Goal: Information Seeking & Learning: Learn about a topic

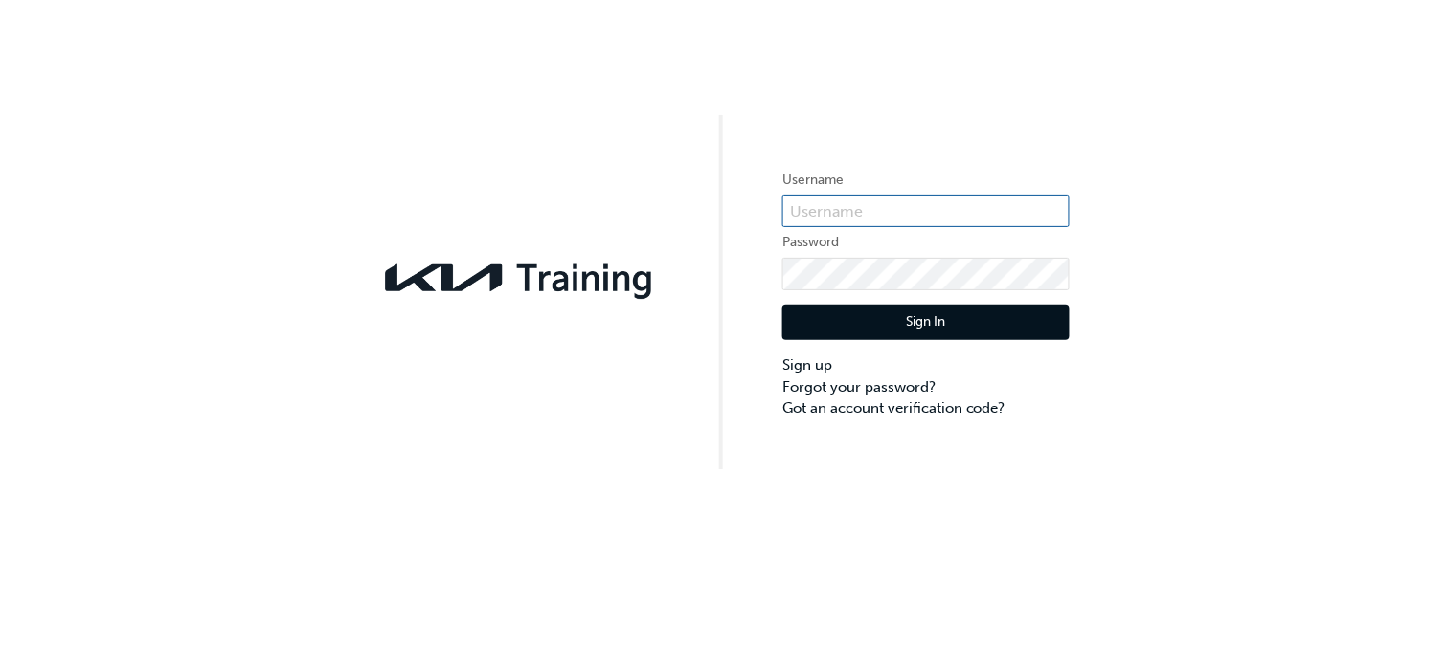
click at [876, 205] on input "text" at bounding box center [926, 211] width 287 height 33
type input "KAU83219E6"
click at [902, 315] on button "Sign In" at bounding box center [926, 323] width 287 height 36
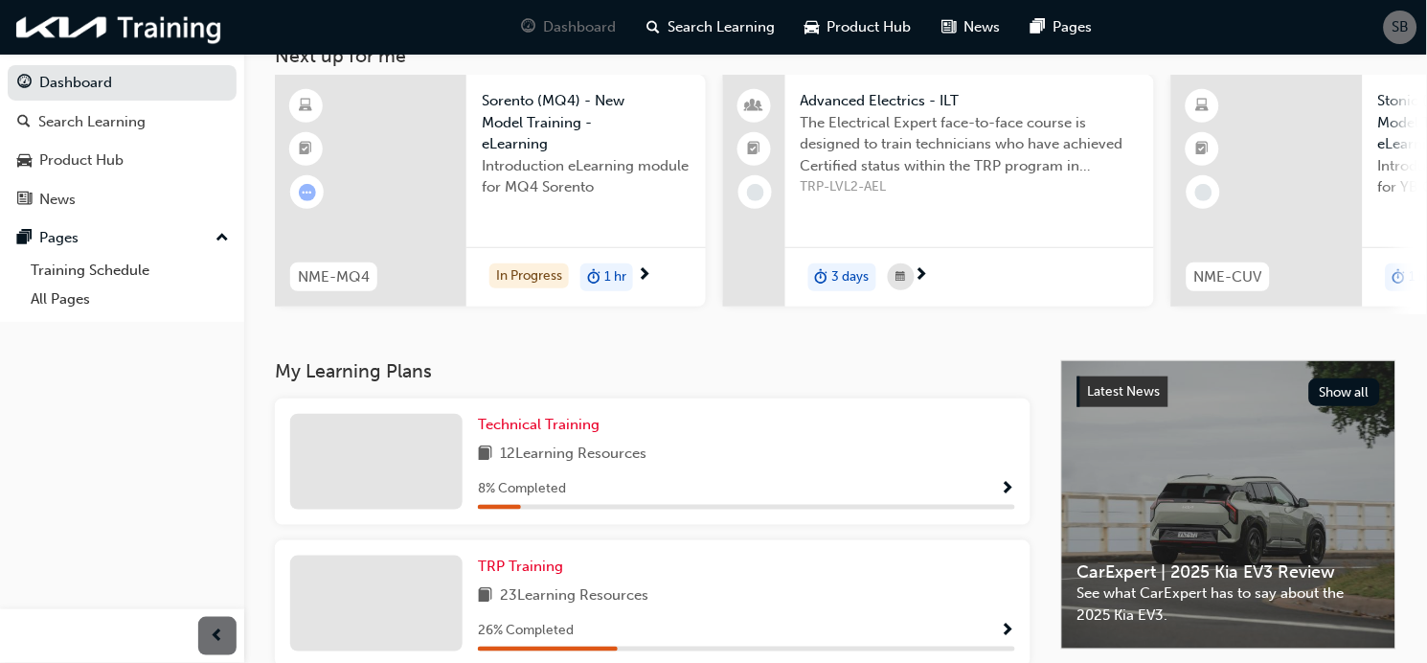
scroll to position [255, 0]
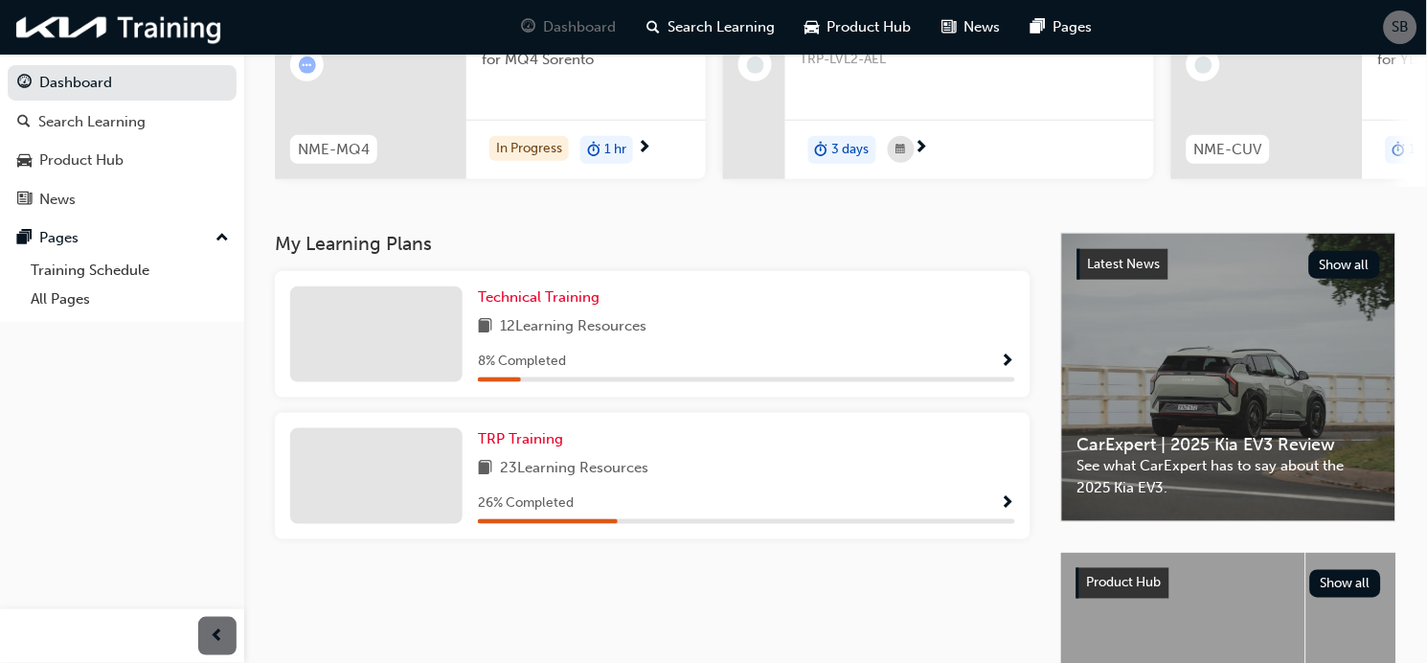
click at [417, 491] on div at bounding box center [376, 476] width 172 height 96
click at [995, 502] on div "26 % Completed" at bounding box center [746, 503] width 537 height 24
click at [395, 463] on div at bounding box center [376, 476] width 172 height 96
click at [396, 462] on div at bounding box center [376, 476] width 172 height 96
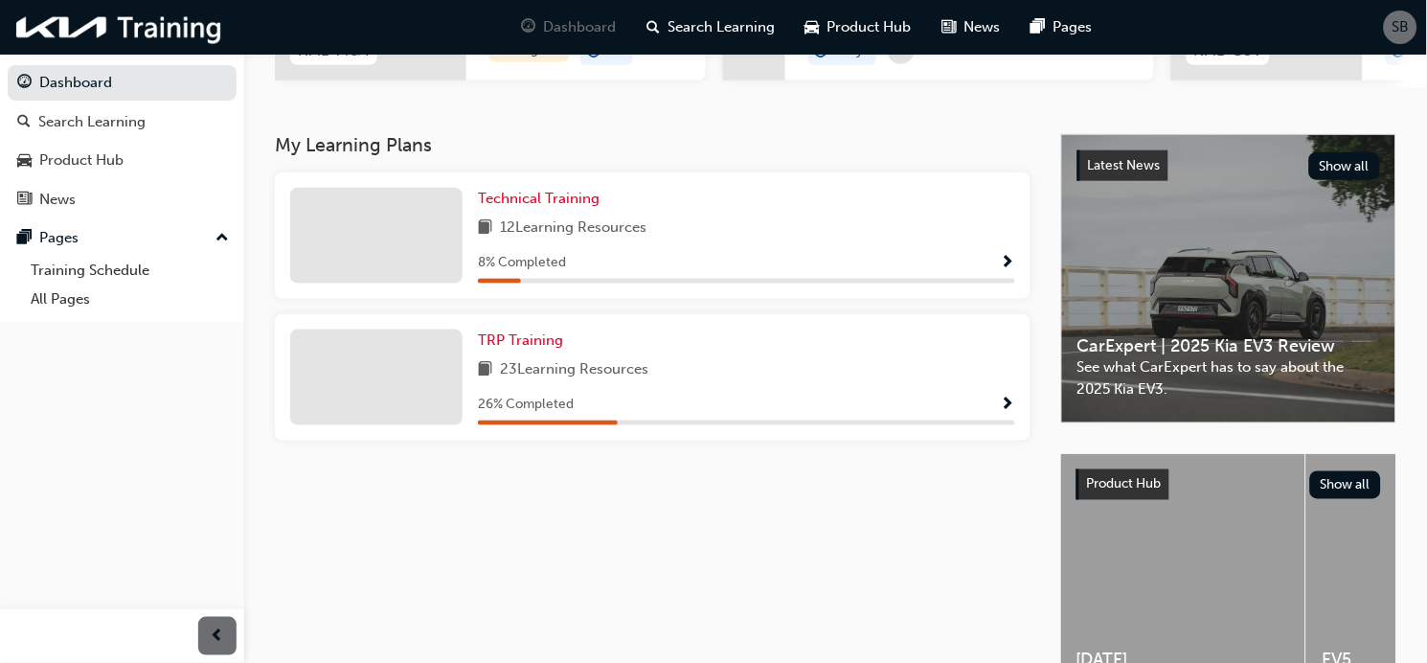
scroll to position [225, 0]
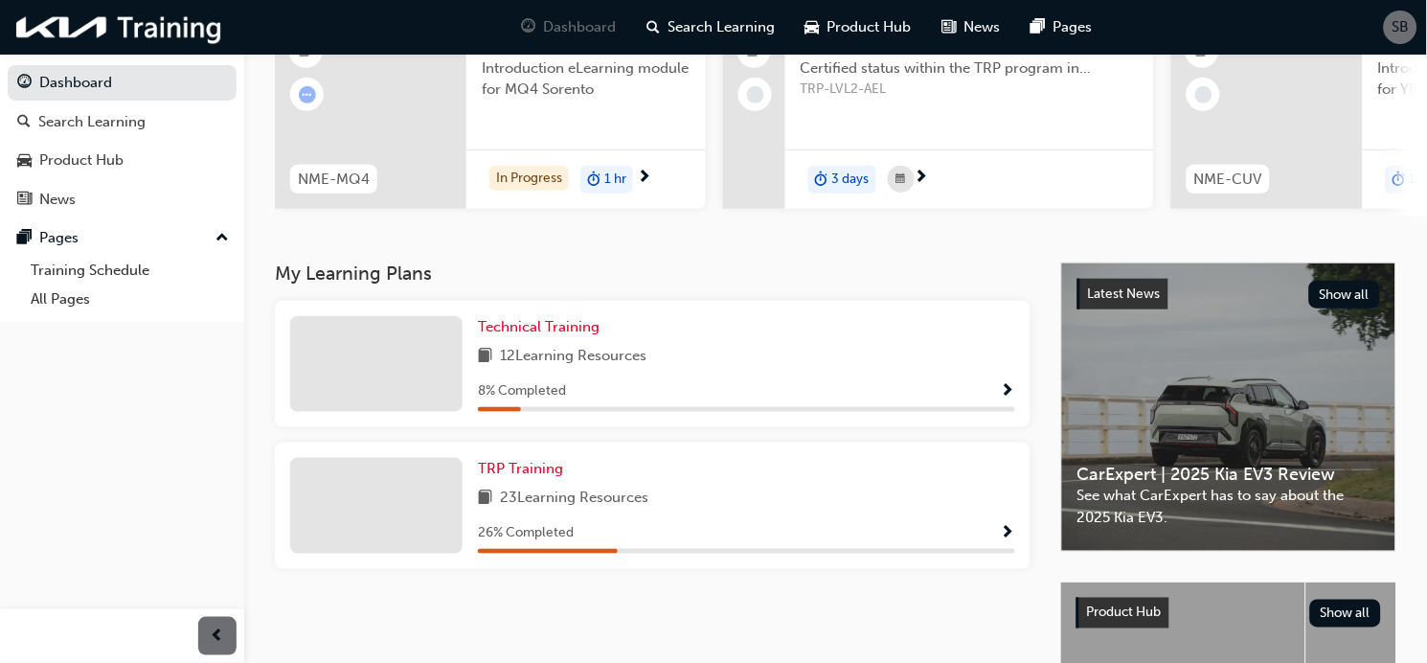
click at [365, 500] on div at bounding box center [376, 506] width 172 height 96
click at [125, 120] on div "Search Learning" at bounding box center [91, 122] width 107 height 22
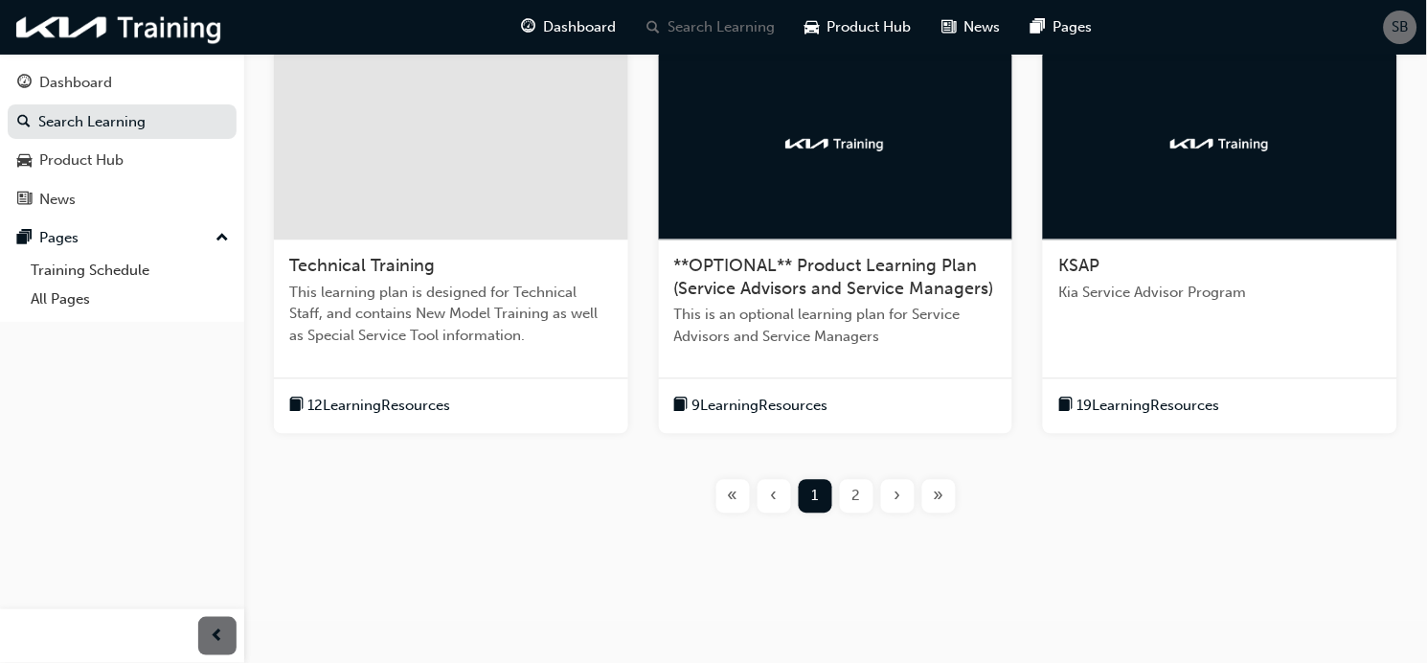
scroll to position [774, 0]
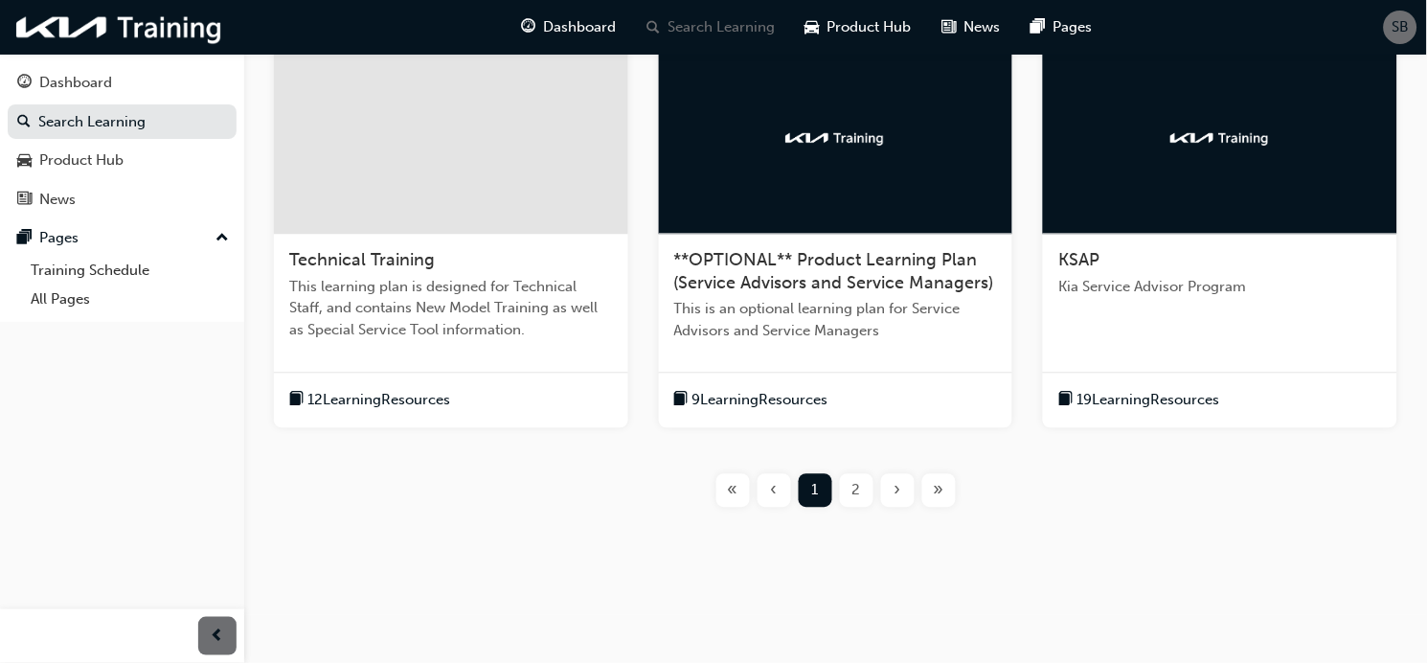
click at [369, 394] on span "12 Learning Resources" at bounding box center [378, 401] width 143 height 22
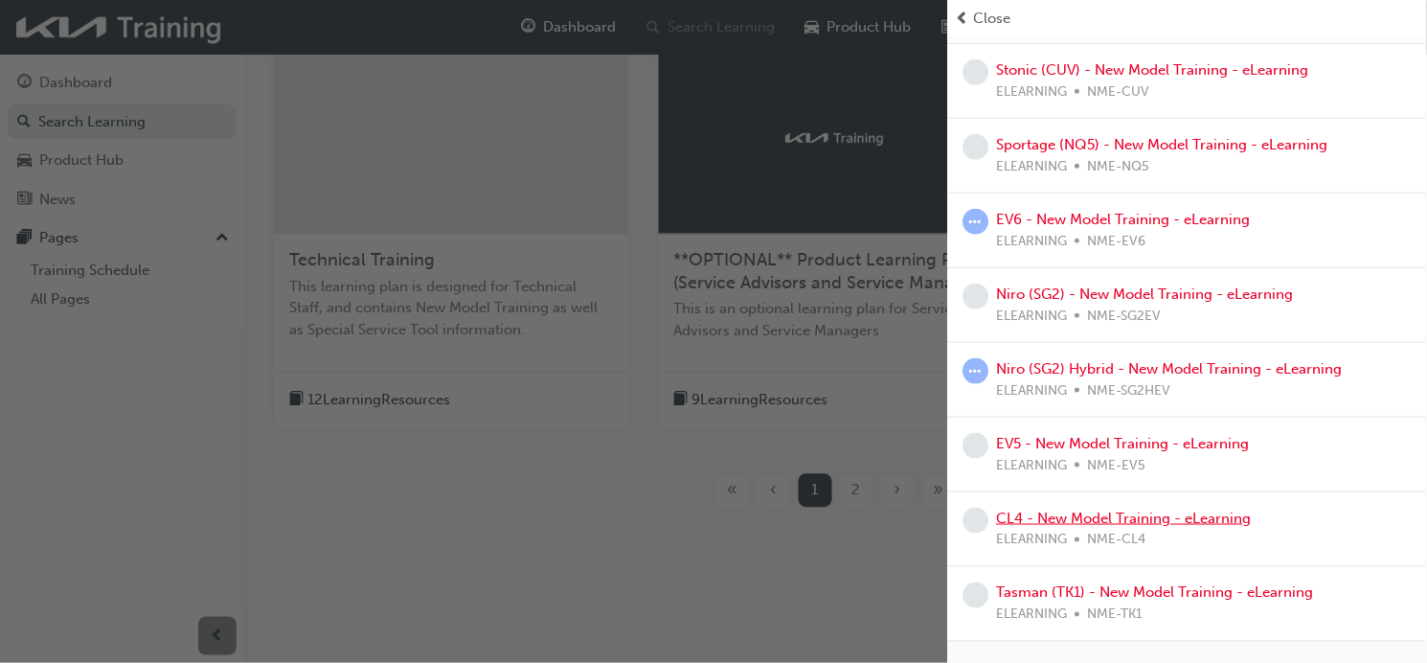
scroll to position [416, 0]
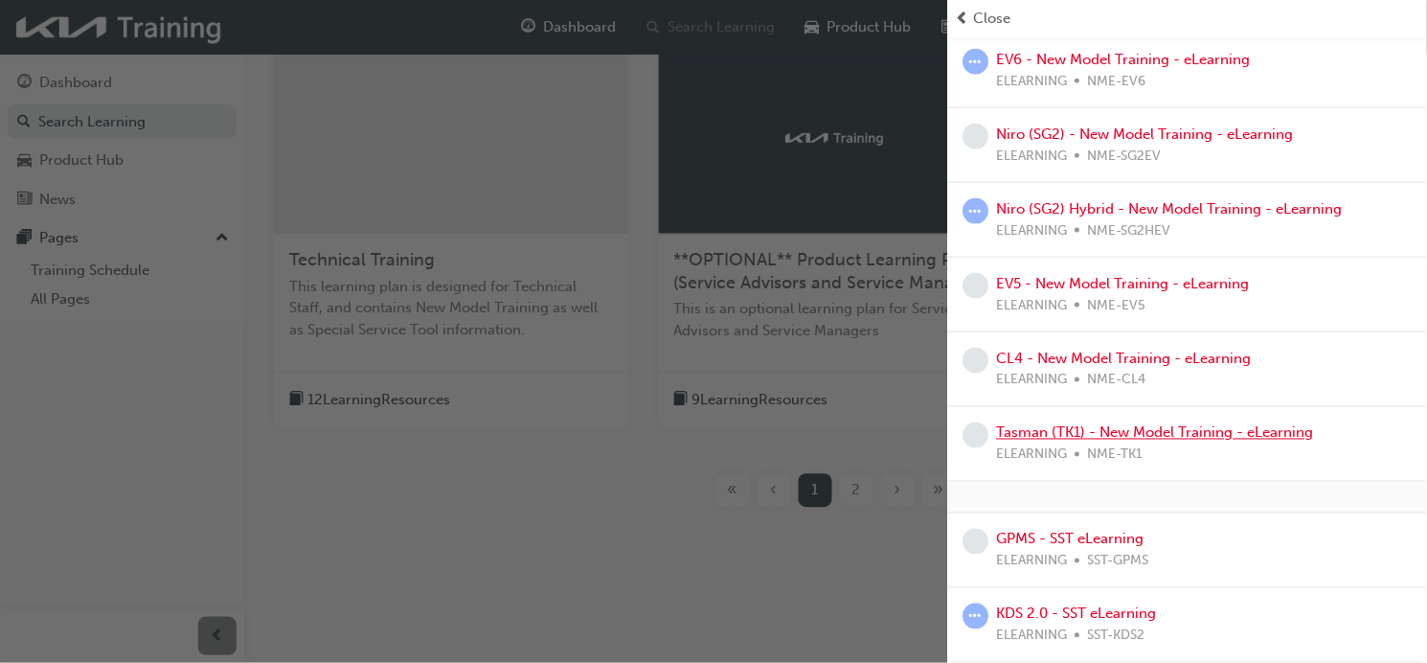
click at [1200, 426] on link "Tasman (TK1) - New Model Training - eLearning" at bounding box center [1155, 432] width 317 height 17
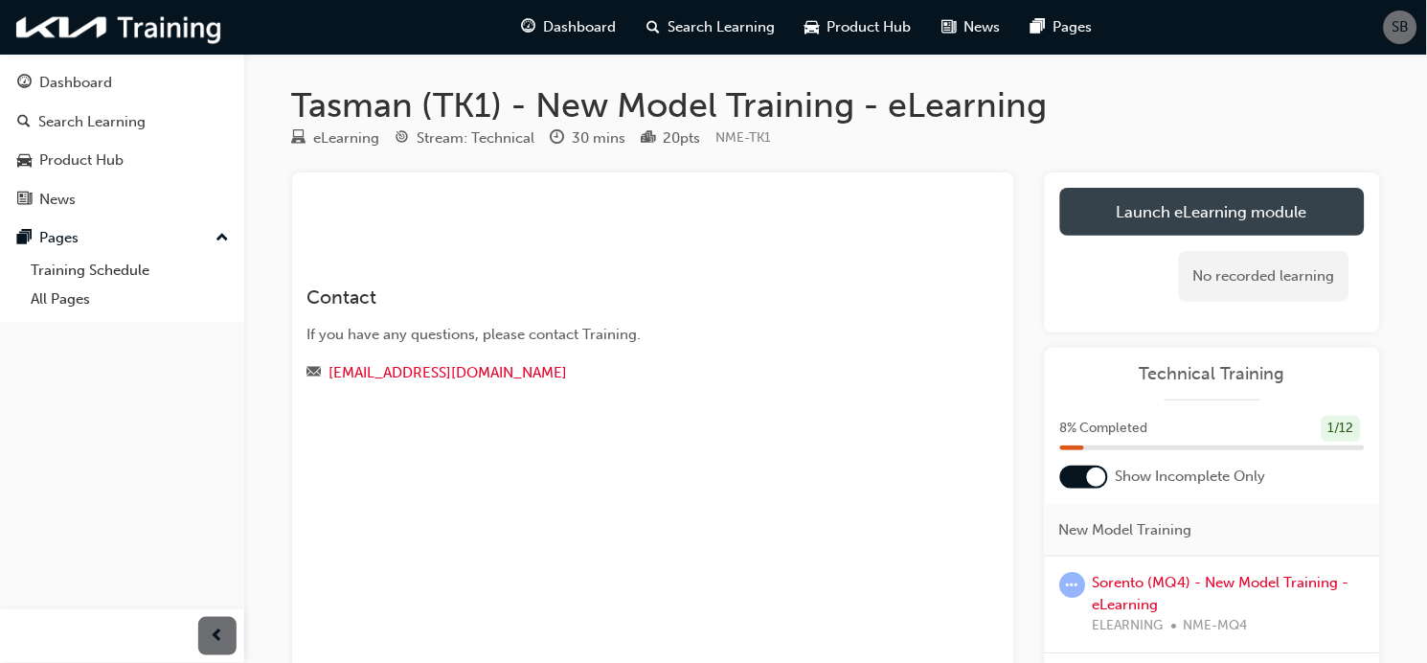
click at [1186, 211] on link "Launch eLearning module" at bounding box center [1212, 212] width 305 height 48
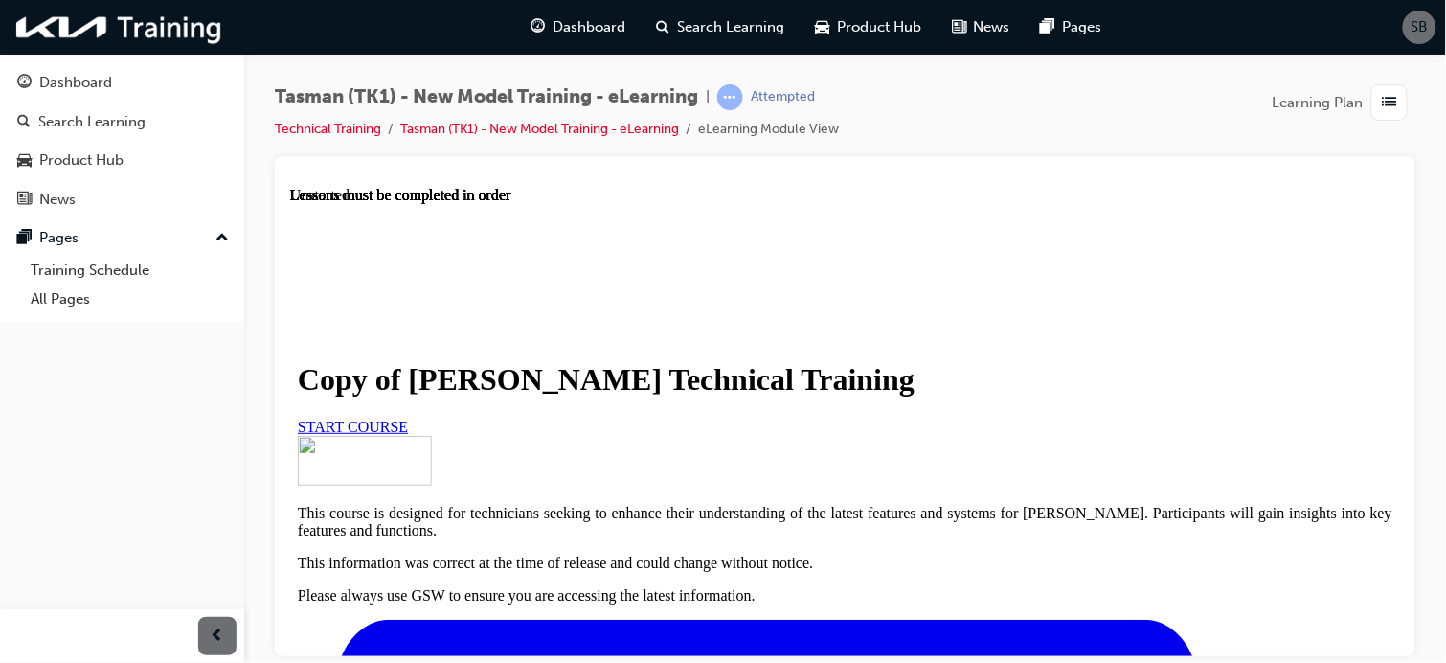
scroll to position [255, 0]
click at [407, 418] on span "START COURSE" at bounding box center [352, 426] width 110 height 16
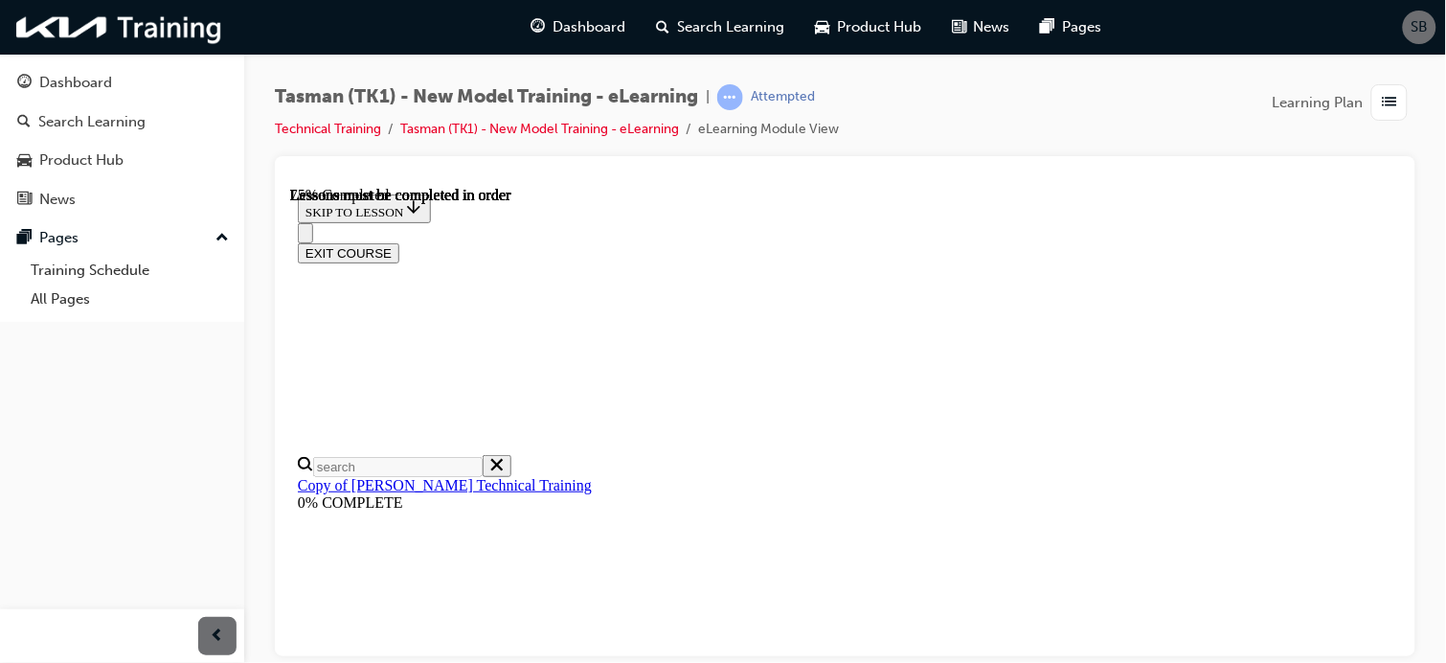
scroll to position [833, 0]
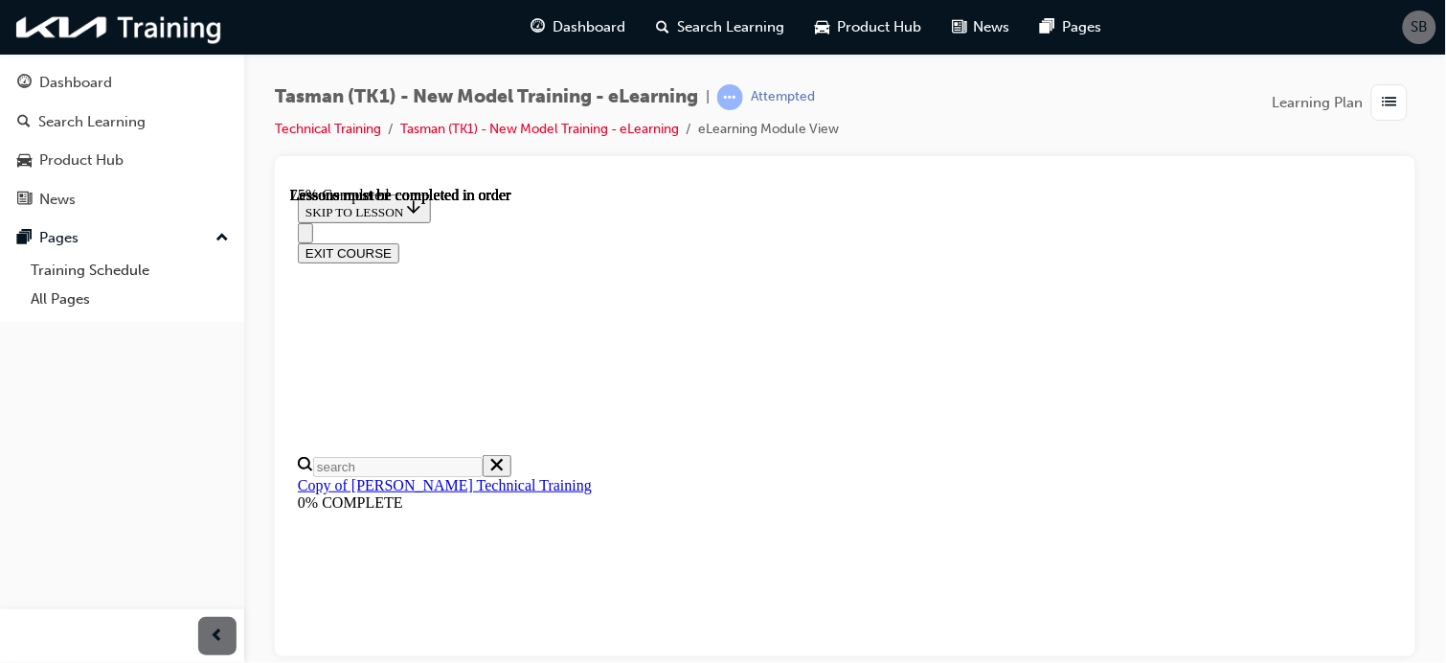
scroll to position [3270, 0]
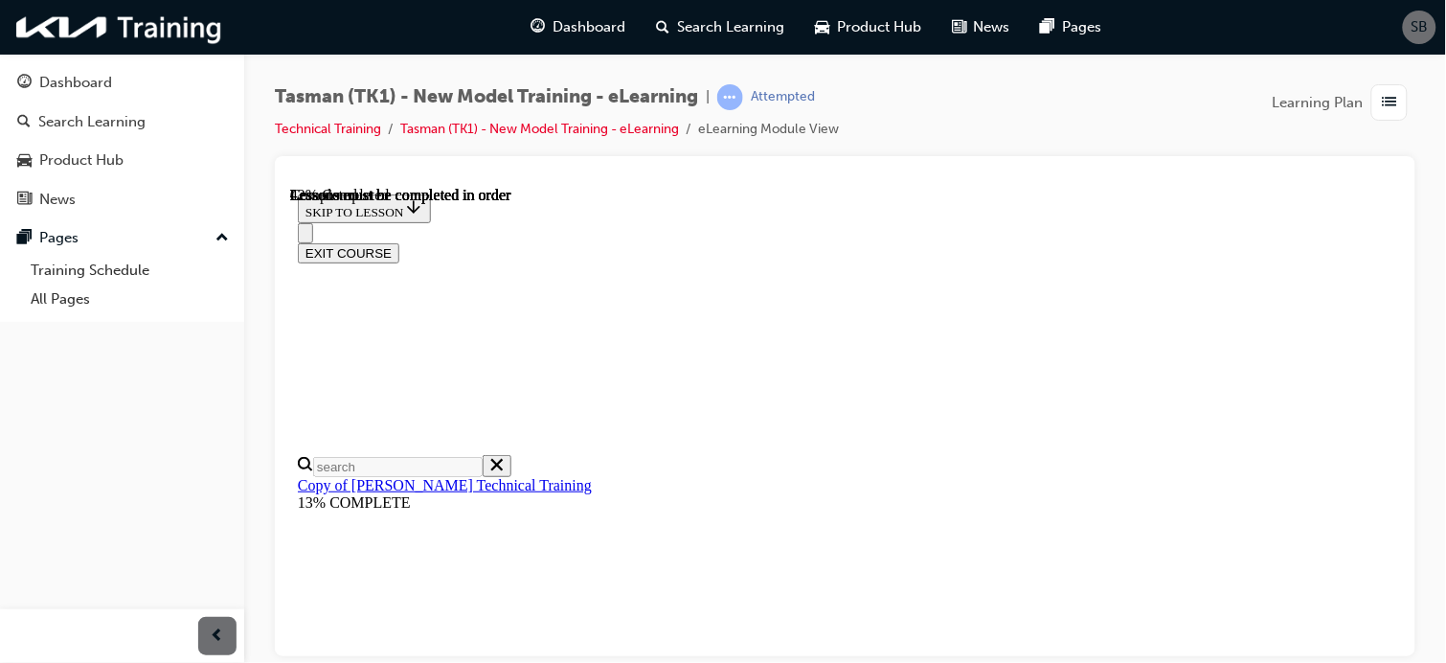
scroll to position [721, 0]
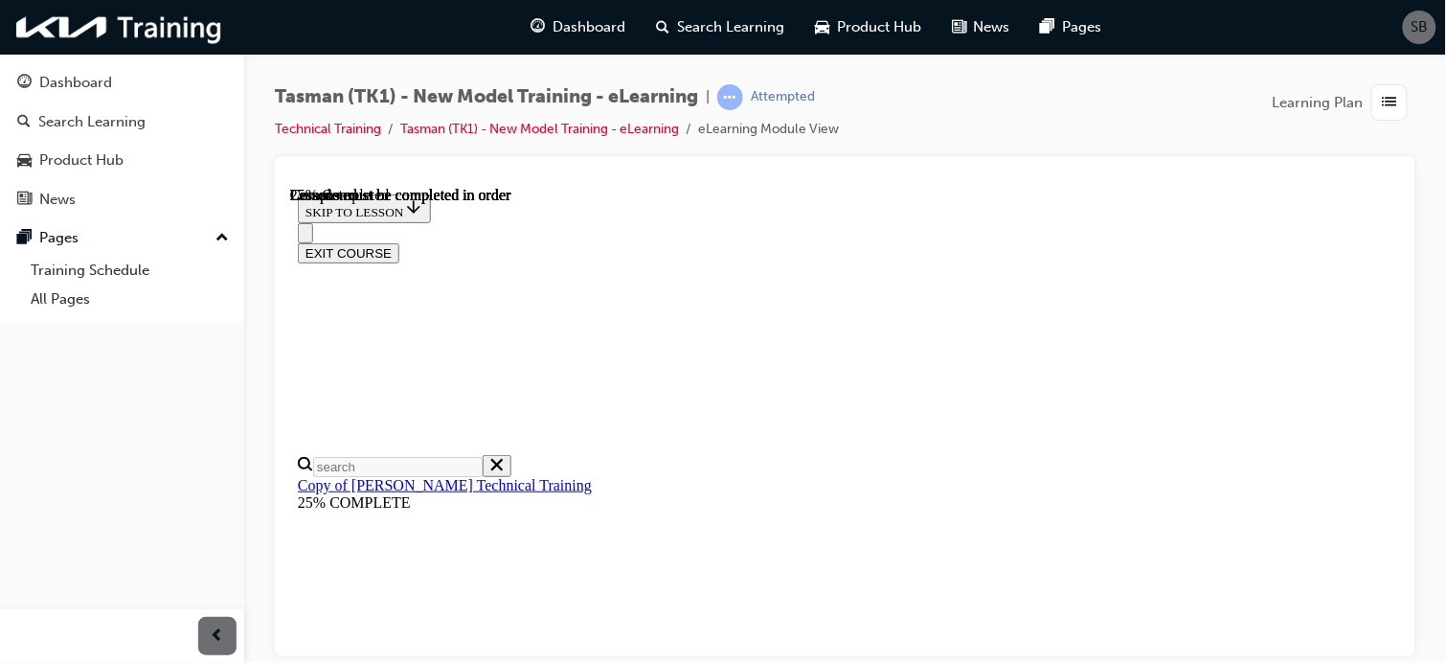
scroll to position [833, 0]
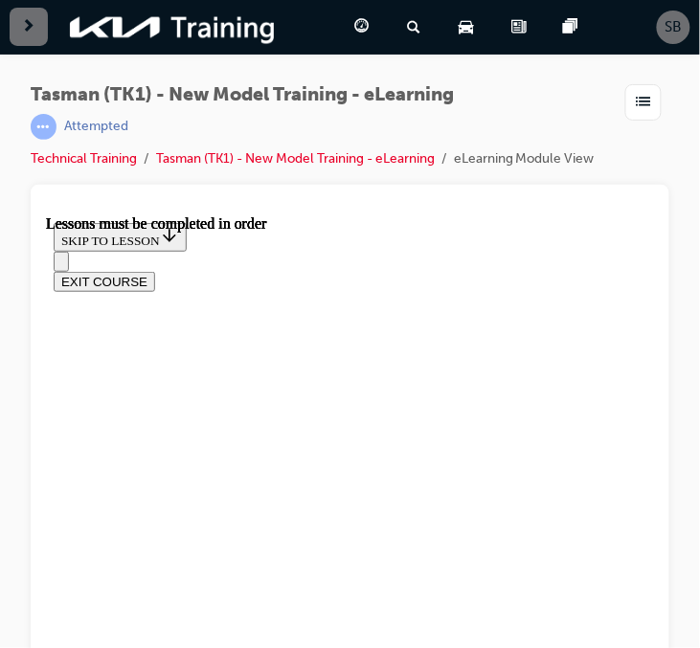
scroll to position [922, 0]
